Goal: Entertainment & Leisure: Consume media (video, audio)

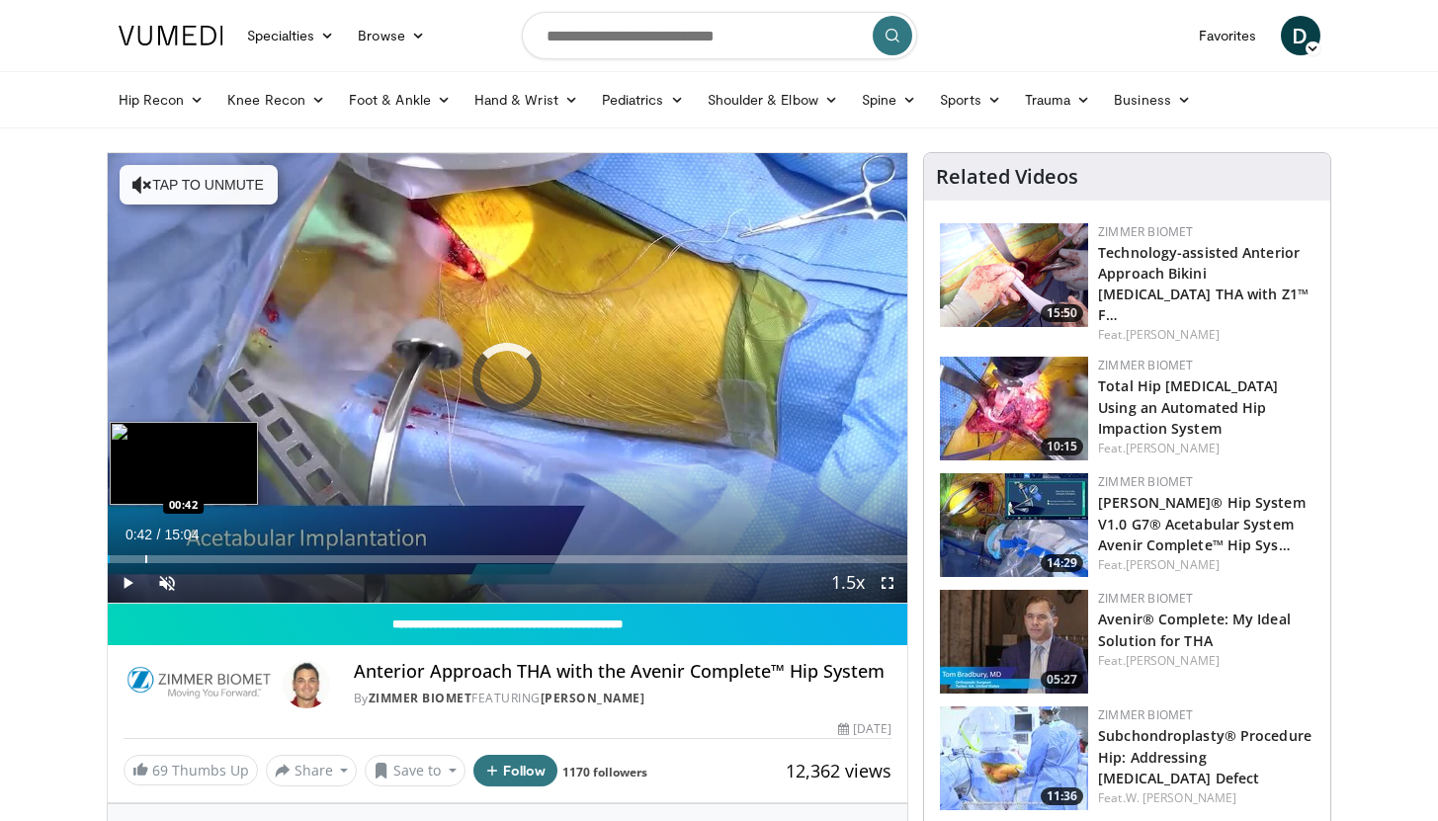
click at [145, 555] on div "Progress Bar" at bounding box center [146, 559] width 2 height 8
click at [173, 558] on div "Progress Bar" at bounding box center [174, 559] width 2 height 8
click at [182, 557] on div "Progress Bar" at bounding box center [183, 559] width 2 height 8
click at [201, 556] on div "Progress Bar" at bounding box center [202, 559] width 2 height 8
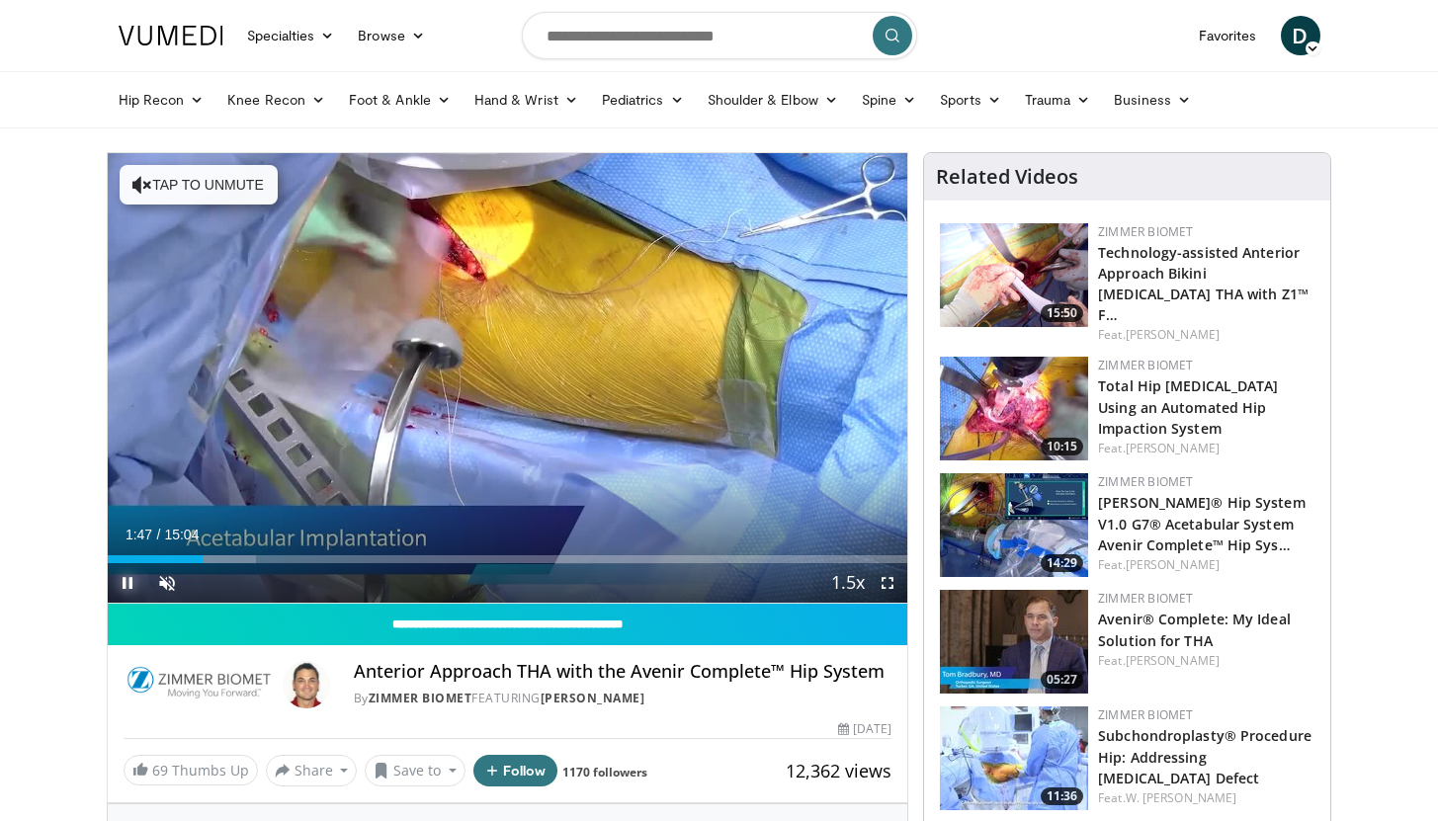
click at [131, 581] on span "Video Player" at bounding box center [128, 583] width 40 height 40
